Goal: Task Accomplishment & Management: Manage account settings

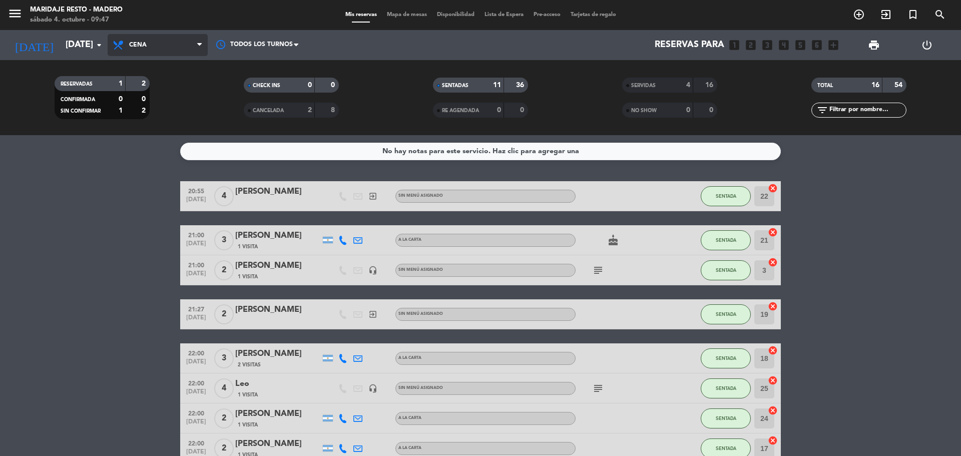
click at [140, 43] on span "Cena" at bounding box center [138, 45] width 18 height 7
click at [156, 96] on div "menu Maridaje Resto - [PERSON_NAME] [DATE] 4. octubre - 09:47 Mis reservas Mapa…" at bounding box center [480, 67] width 961 height 135
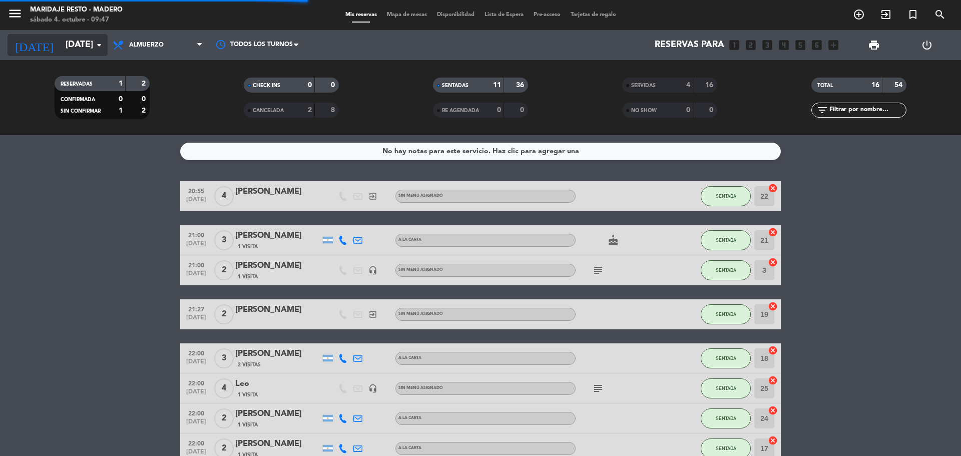
click at [95, 41] on icon "arrow_drop_down" at bounding box center [99, 45] width 12 height 12
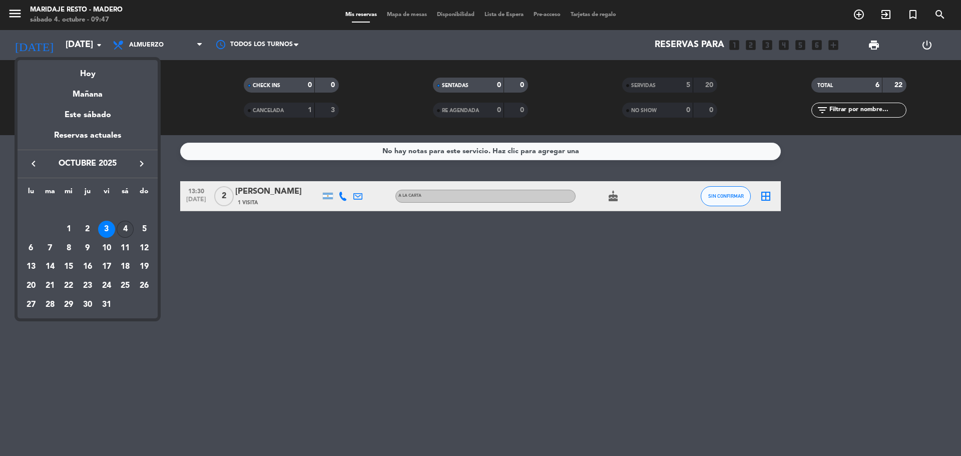
click at [131, 230] on div "4" at bounding box center [125, 229] width 17 height 17
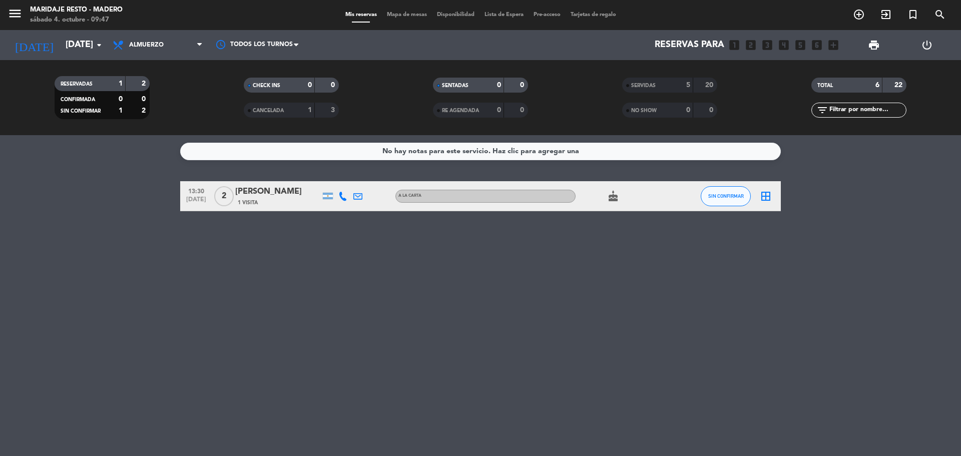
type input "[DATE]"
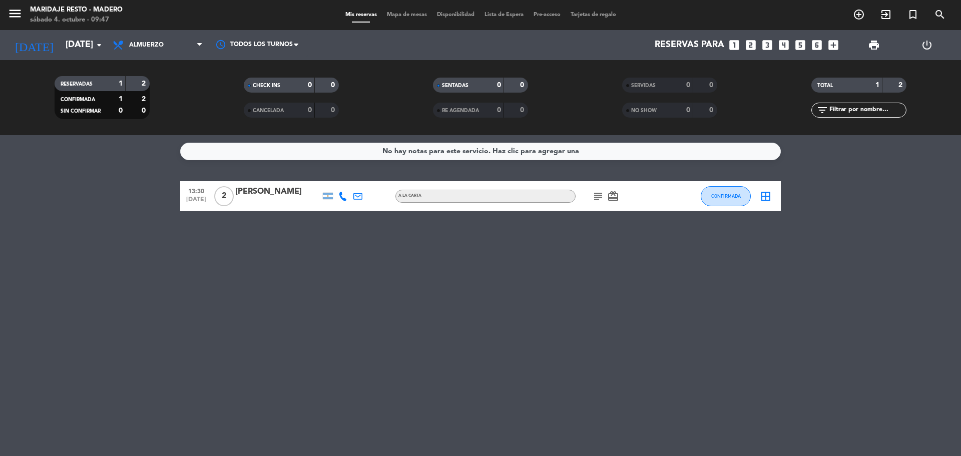
click at [391, 10] on div "menu Maridaje Resto - [PERSON_NAME] [DATE] 4. octubre - 09:47 Mis reservas Mapa…" at bounding box center [480, 15] width 961 height 30
click at [391, 16] on span "Mapa de mesas" at bounding box center [407, 15] width 50 height 6
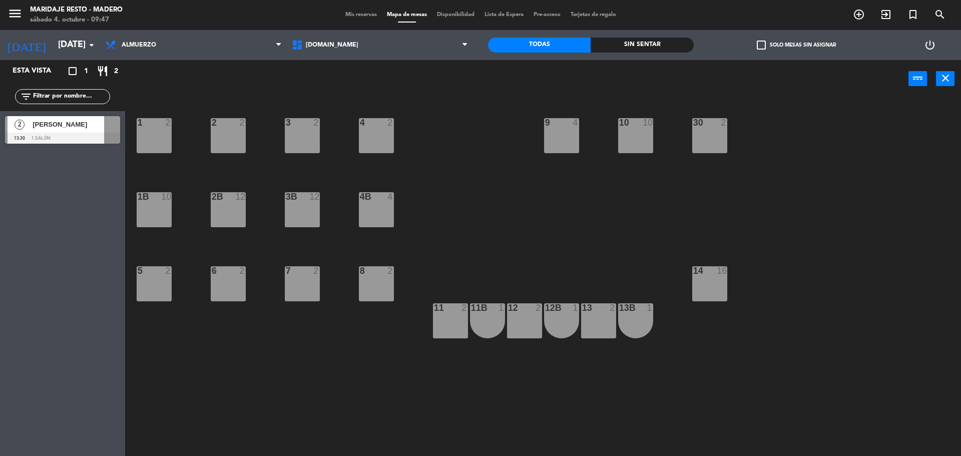
click at [61, 125] on span "[PERSON_NAME]" at bounding box center [69, 124] width 72 height 11
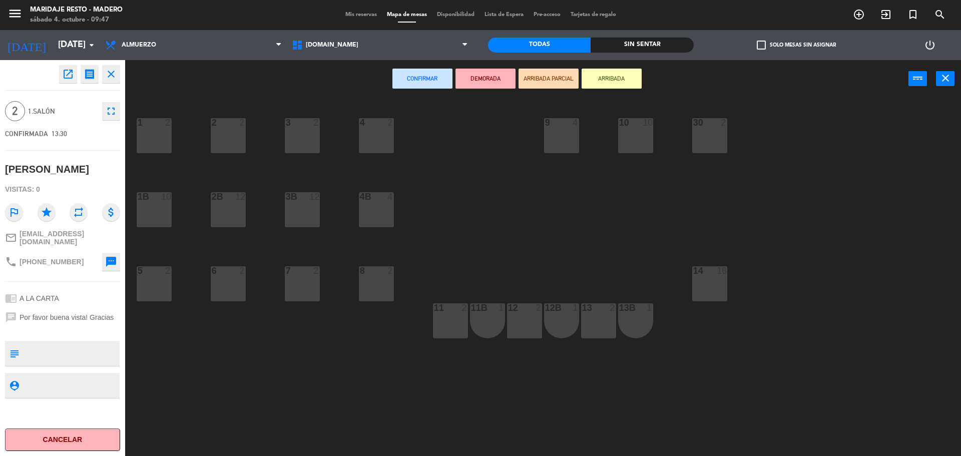
click at [114, 78] on icon "close" at bounding box center [111, 74] width 12 height 12
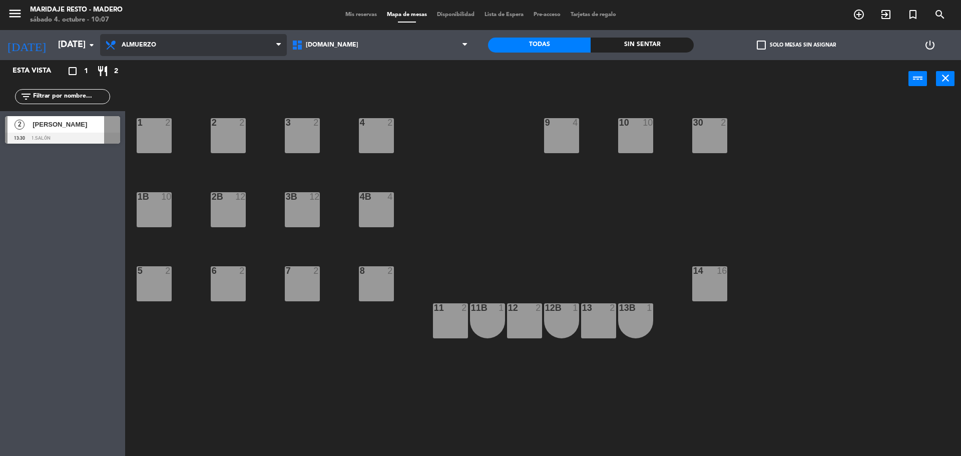
click at [205, 35] on span "Almuerzo" at bounding box center [193, 45] width 187 height 22
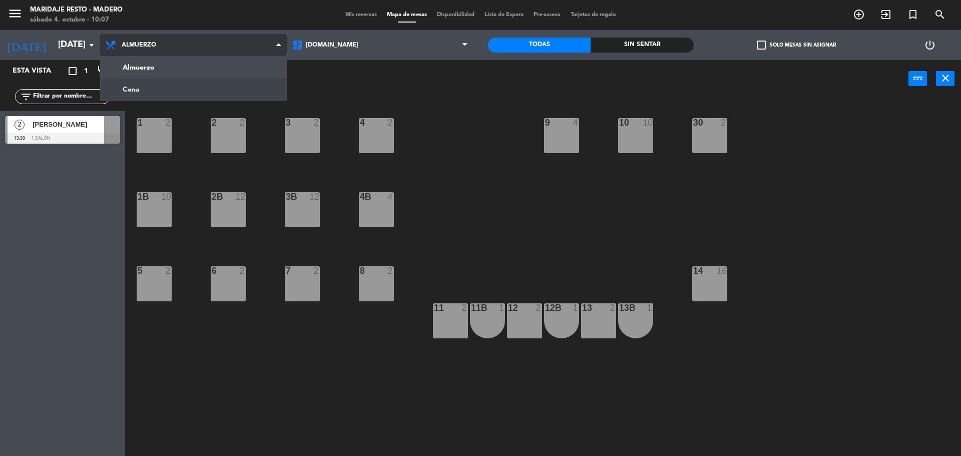
click at [196, 88] on ng-component "menu Maridaje Resto - [PERSON_NAME] [DATE] 4. octubre - 10:07 Mis reservas Mapa…" at bounding box center [480, 229] width 961 height 458
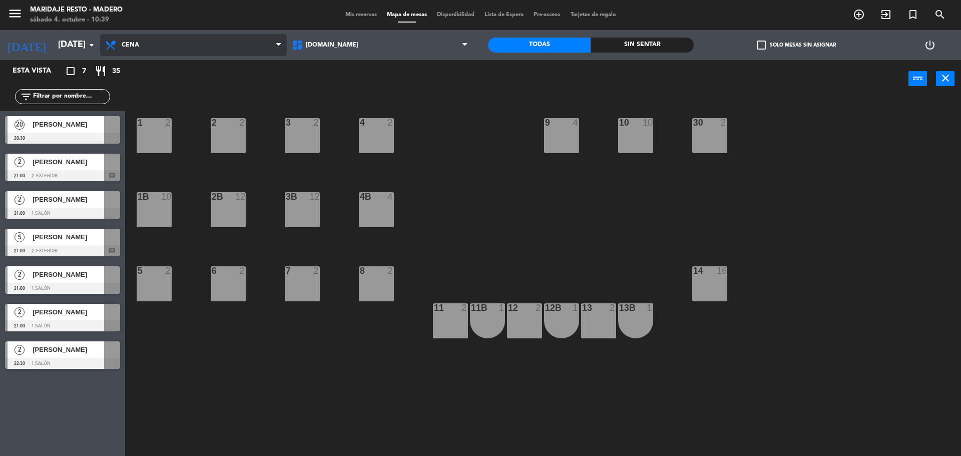
click at [147, 47] on span "Cena" at bounding box center [193, 45] width 187 height 22
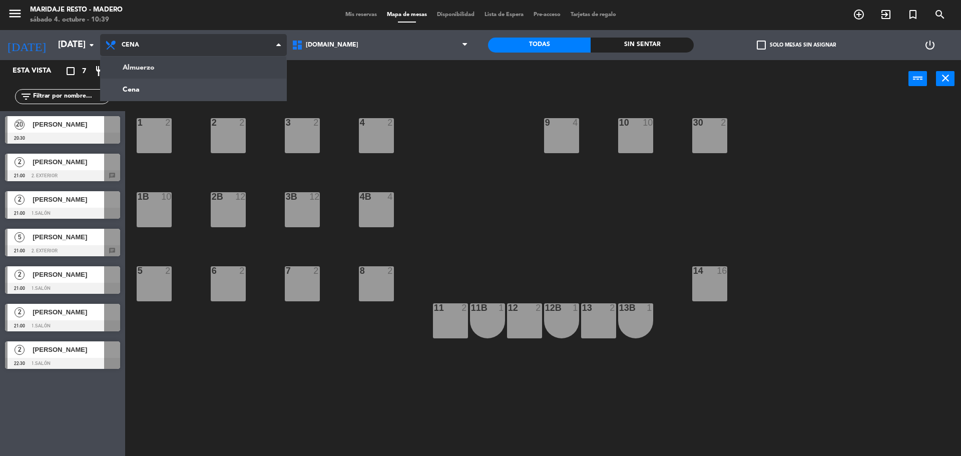
click at [155, 75] on ng-component "menu Maridaje Resto - [PERSON_NAME] [DATE] 4. octubre - 10:39 Mis reservas Mapa…" at bounding box center [480, 229] width 961 height 458
